Goal: Transaction & Acquisition: Purchase product/service

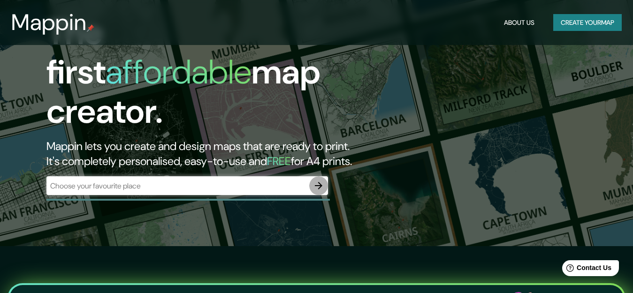
click at [320, 180] on icon "button" at bounding box center [318, 185] width 11 height 11
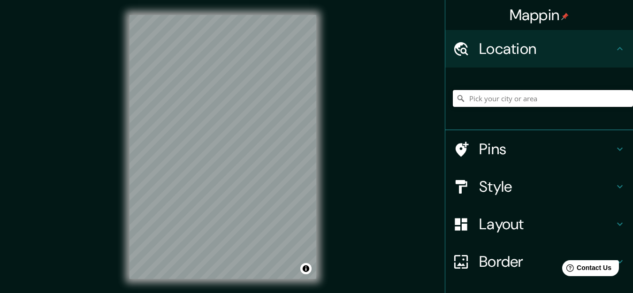
click at [570, 94] on input "Pick your city or area" at bounding box center [543, 98] width 180 height 17
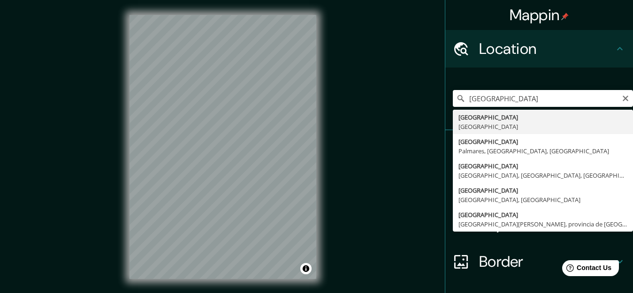
type input "[GEOGRAPHIC_DATA], [GEOGRAPHIC_DATA]"
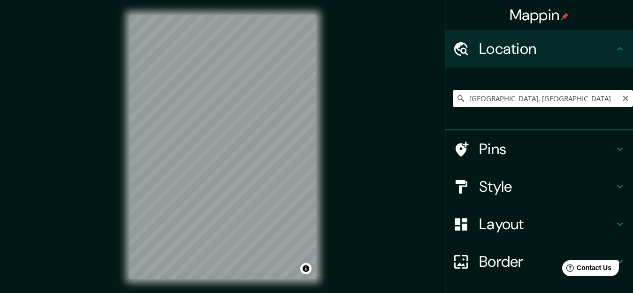
click at [506, 97] on input "[GEOGRAPHIC_DATA], [GEOGRAPHIC_DATA]" at bounding box center [543, 98] width 180 height 17
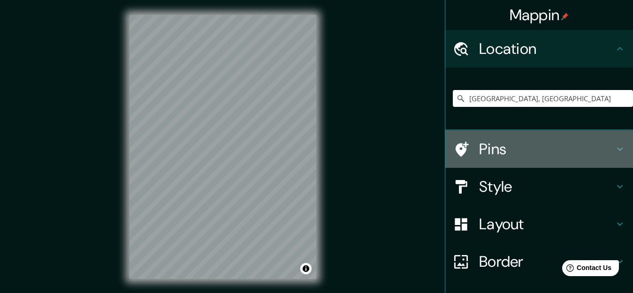
click at [469, 151] on div at bounding box center [466, 149] width 26 height 16
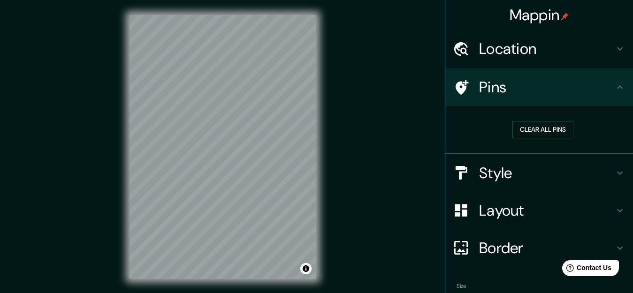
click at [375, 166] on div "Mappin Location [GEOGRAPHIC_DATA], [GEOGRAPHIC_DATA] Pins Clear all pins Style …" at bounding box center [316, 154] width 633 height 309
click at [480, 213] on h4 "Layout" at bounding box center [546, 210] width 135 height 19
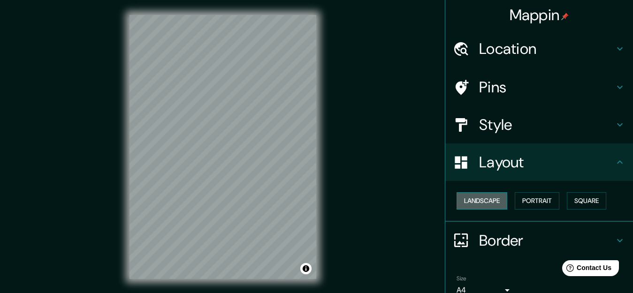
click at [465, 202] on button "Landscape" at bounding box center [482, 200] width 51 height 17
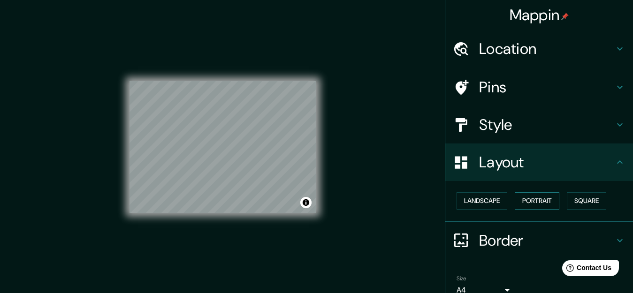
click at [524, 203] on button "Portrait" at bounding box center [537, 200] width 45 height 17
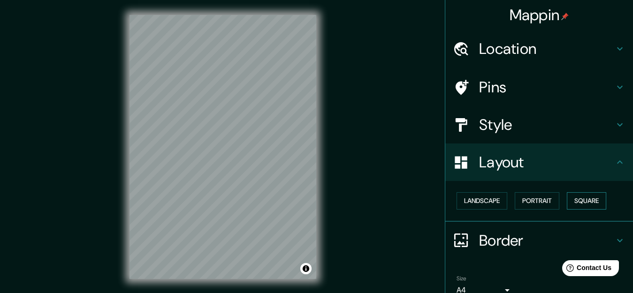
click at [575, 204] on button "Square" at bounding box center [586, 200] width 39 height 17
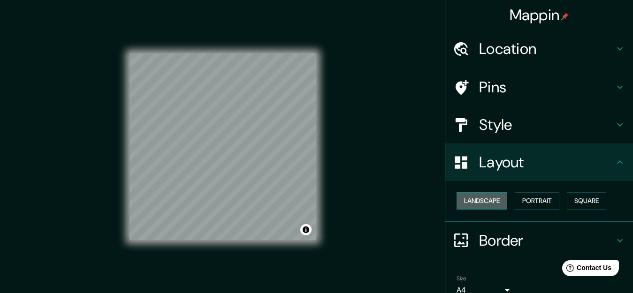
click at [488, 202] on button "Landscape" at bounding box center [482, 200] width 51 height 17
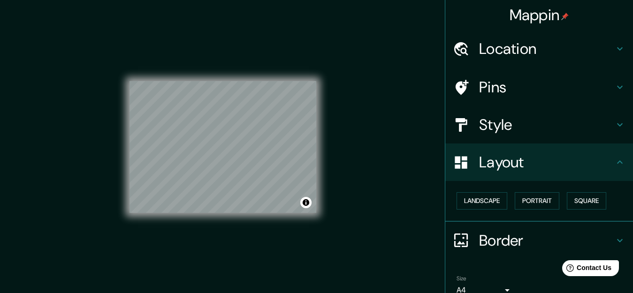
click at [494, 86] on h4 "Pins" at bounding box center [546, 87] width 135 height 19
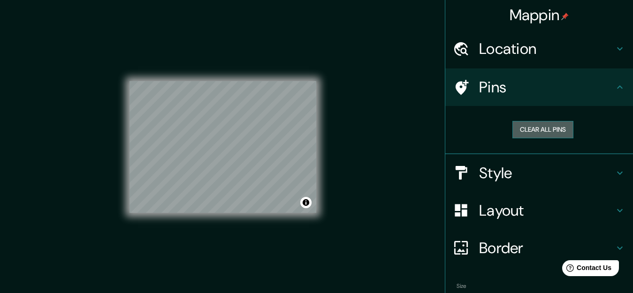
click at [546, 127] on button "Clear all pins" at bounding box center [542, 129] width 61 height 17
click at [457, 93] on icon at bounding box center [461, 87] width 16 height 16
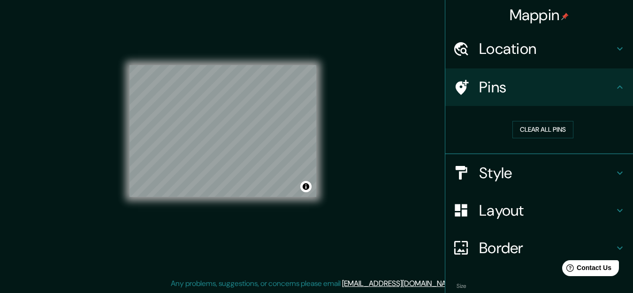
scroll to position [52, 0]
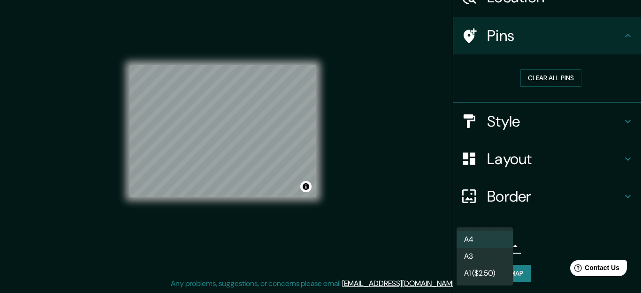
click at [494, 247] on body "Mappin Location [GEOGRAPHIC_DATA], [GEOGRAPHIC_DATA] Pins Clear all pins Style …" at bounding box center [320, 130] width 641 height 293
click at [491, 258] on li "A3" at bounding box center [485, 256] width 56 height 17
type input "a4"
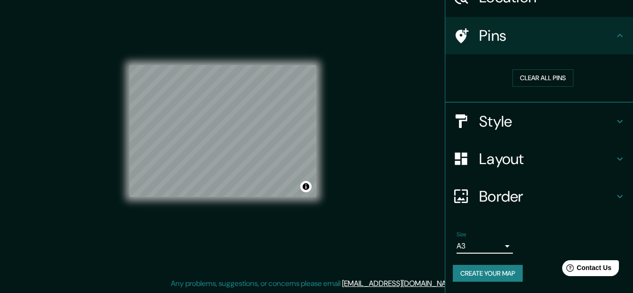
click at [488, 272] on button "Create your map" at bounding box center [488, 273] width 70 height 17
click at [463, 104] on div "Style" at bounding box center [539, 122] width 188 height 38
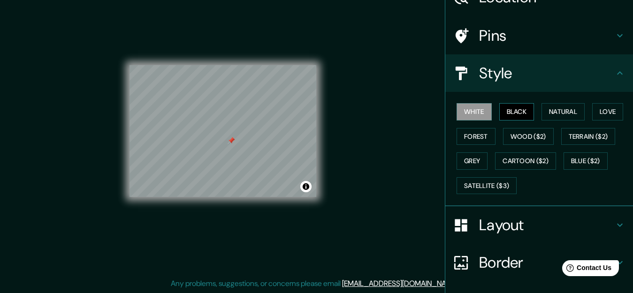
click at [506, 113] on button "Black" at bounding box center [516, 111] width 35 height 17
click at [563, 114] on button "Natural" at bounding box center [562, 111] width 43 height 17
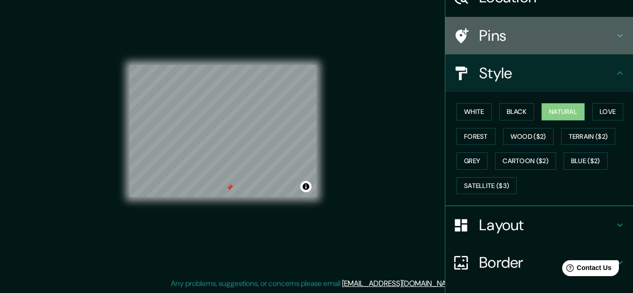
click at [479, 34] on h4 "Pins" at bounding box center [546, 35] width 135 height 19
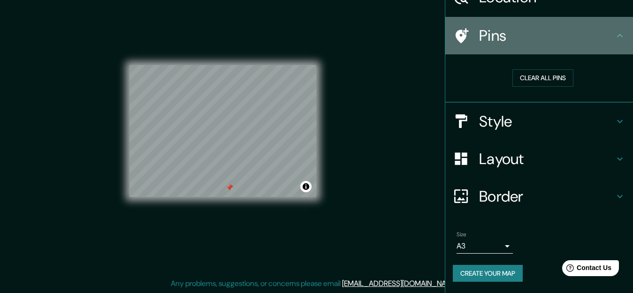
click at [456, 29] on icon at bounding box center [461, 36] width 16 height 16
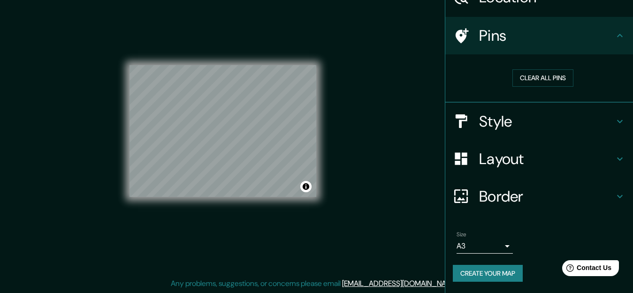
click at [333, 277] on html "Mappin Location [GEOGRAPHIC_DATA], [GEOGRAPHIC_DATA] Pins Clear all pins Style …" at bounding box center [316, 130] width 633 height 293
